Goal: Complete application form: Complete application form

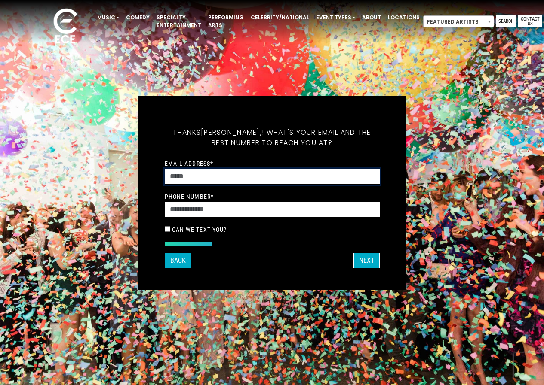
drag, startPoint x: 227, startPoint y: 173, endPoint x: 226, endPoint y: 178, distance: 5.4
click at [227, 173] on input "Email Address *" at bounding box center [272, 177] width 215 height 16
type input "**********"
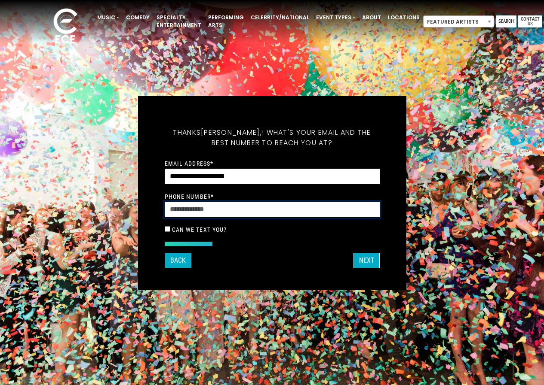
type input "**********"
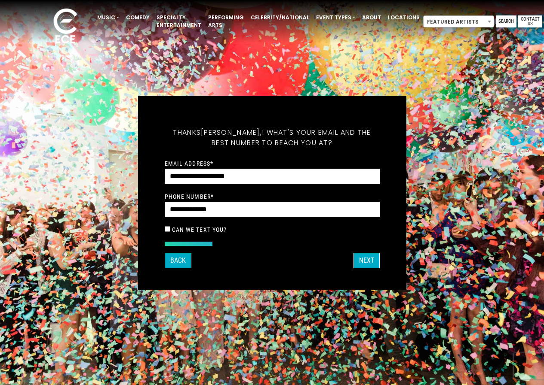
click at [209, 229] on label "Can we text you?" at bounding box center [199, 230] width 55 height 8
click at [368, 260] on button "Next" at bounding box center [366, 260] width 26 height 15
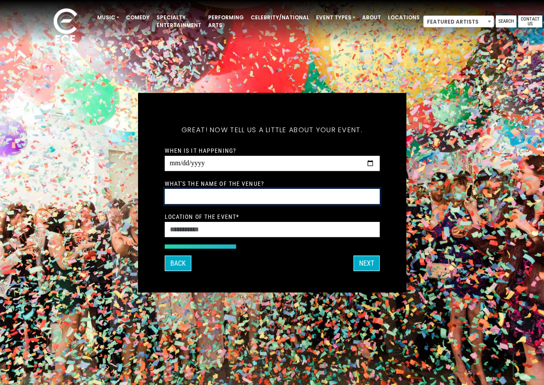
click at [211, 191] on input "What's the name of the venue?" at bounding box center [272, 197] width 215 height 16
type input "*"
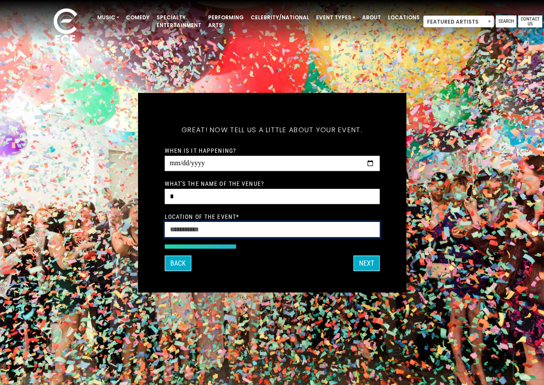
click at [190, 237] on input "Location of the event *" at bounding box center [272, 230] width 215 height 16
click at [203, 232] on input "Location of the event *" at bounding box center [272, 230] width 215 height 16
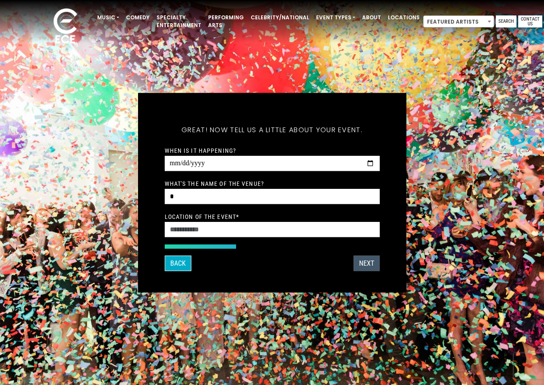
click at [368, 263] on button "Next" at bounding box center [366, 263] width 26 height 15
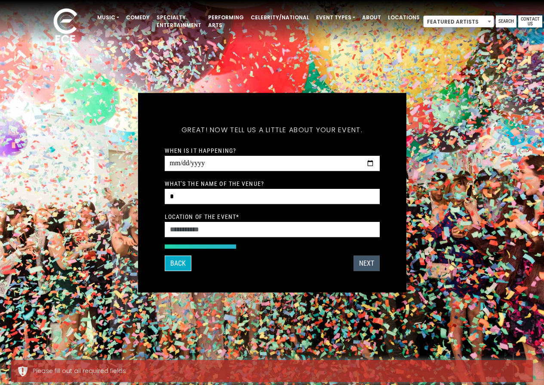
click at [368, 263] on button "Next" at bounding box center [366, 263] width 26 height 15
